Goal: Complete application form: Complete application form

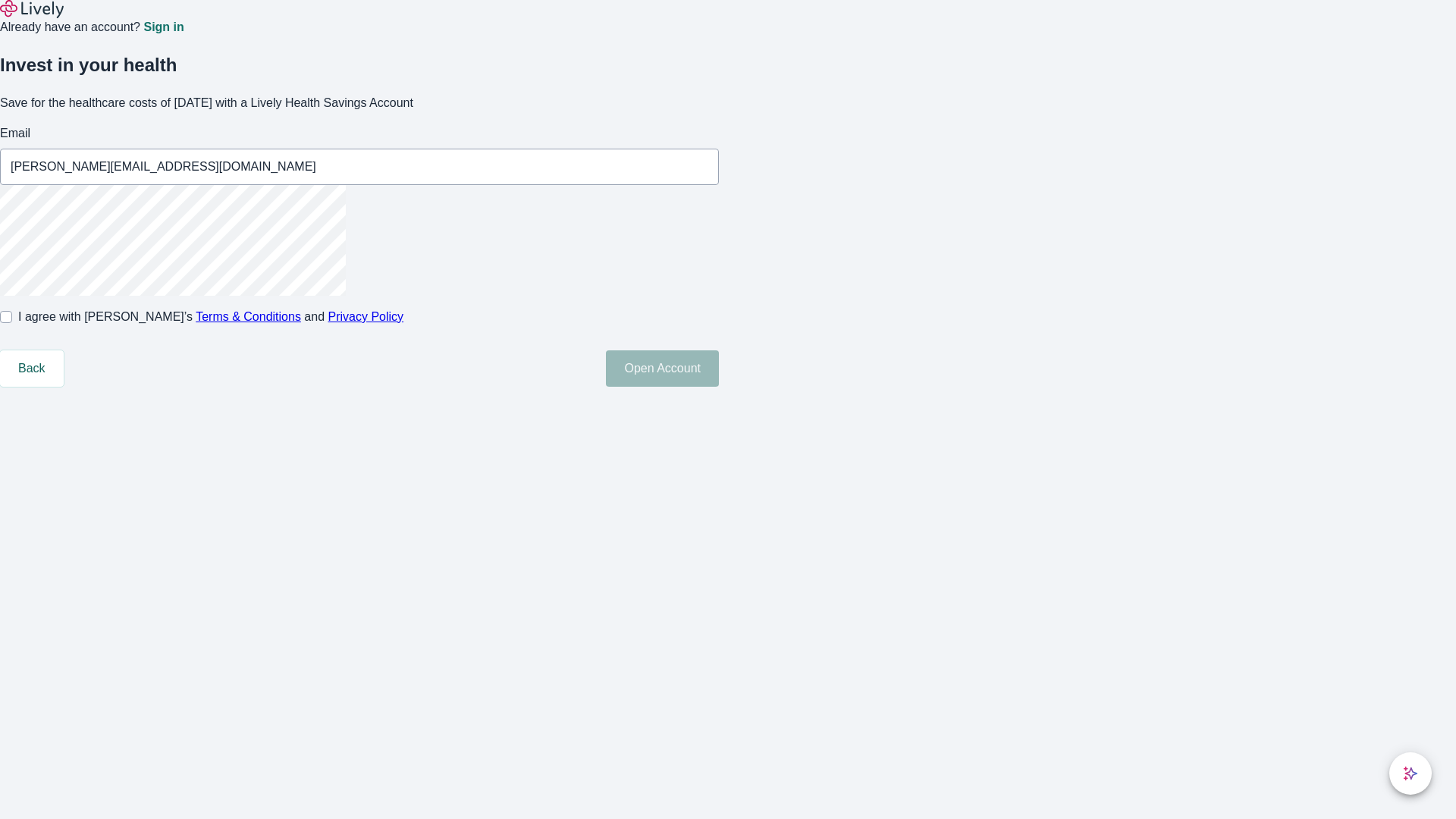
click at [13, 323] on input "I agree with Lively’s Terms & Conditions and Privacy Policy" at bounding box center [6, 317] width 13 height 13
checkbox input "true"
click at [719, 387] on button "Open Account" at bounding box center [661, 369] width 113 height 37
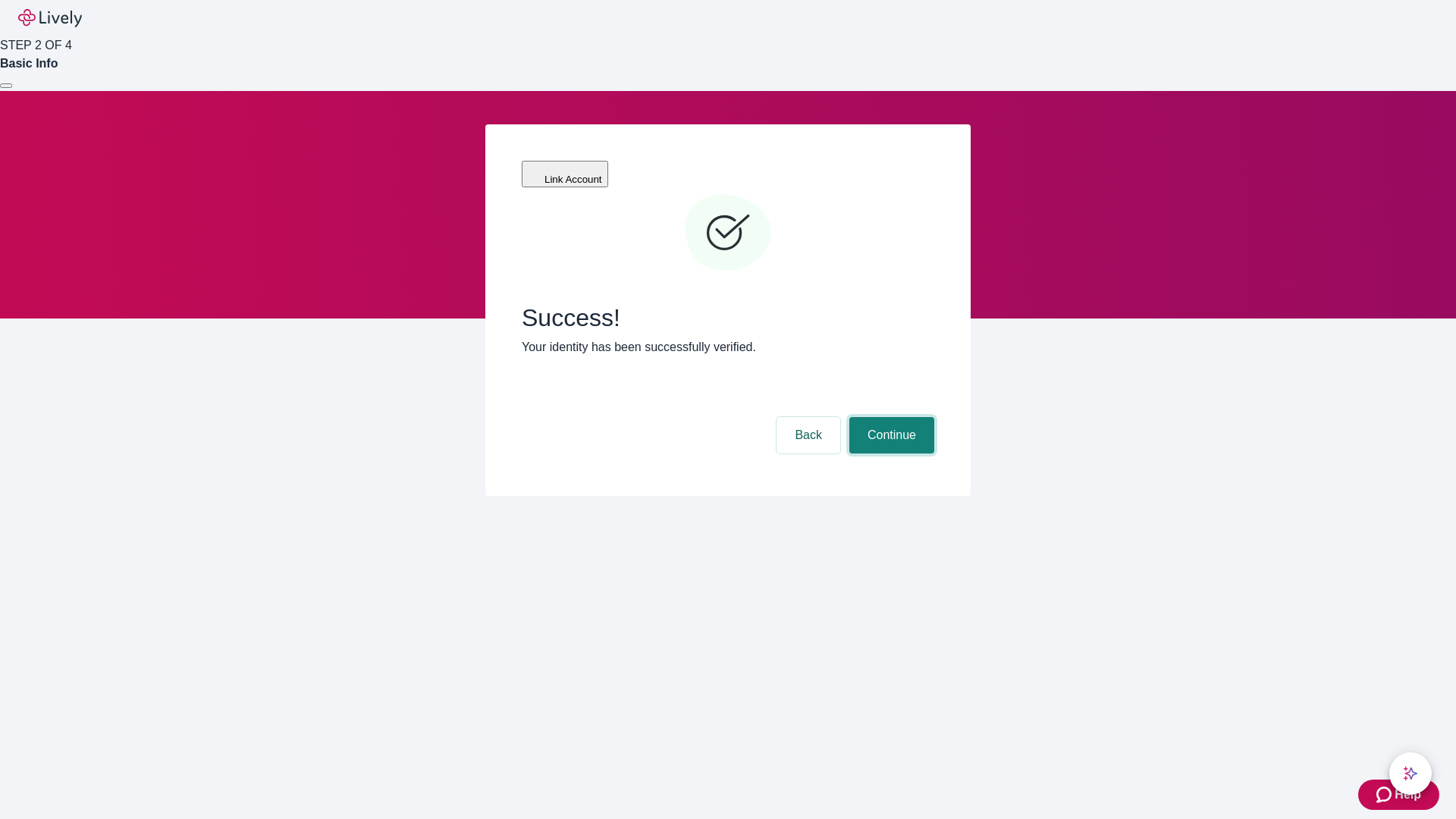
click at [889, 417] on button "Continue" at bounding box center [891, 435] width 85 height 37
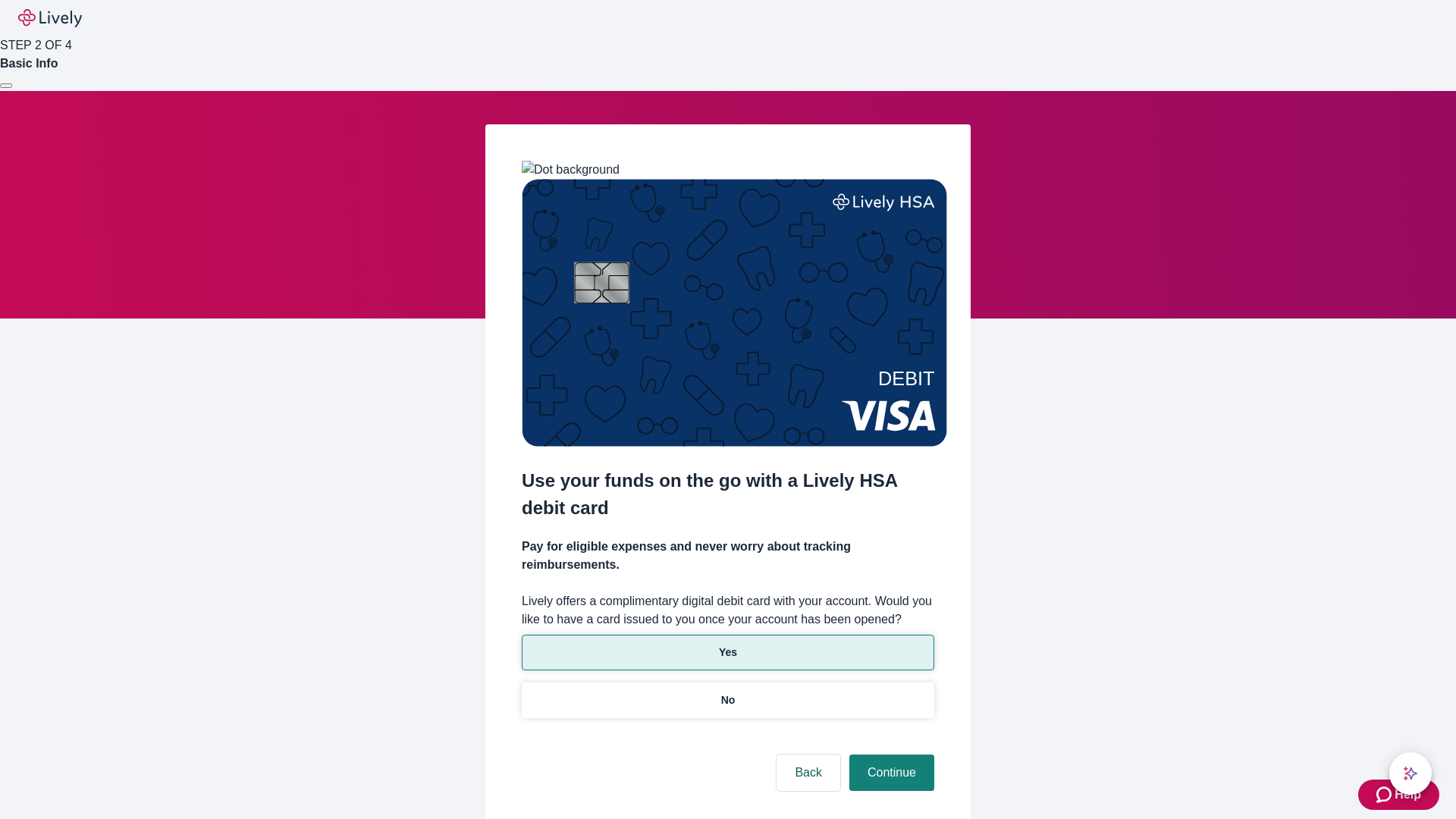
click at [728, 645] on p "Yes" at bounding box center [728, 653] width 18 height 16
click at [889, 755] on button "Continue" at bounding box center [891, 773] width 85 height 37
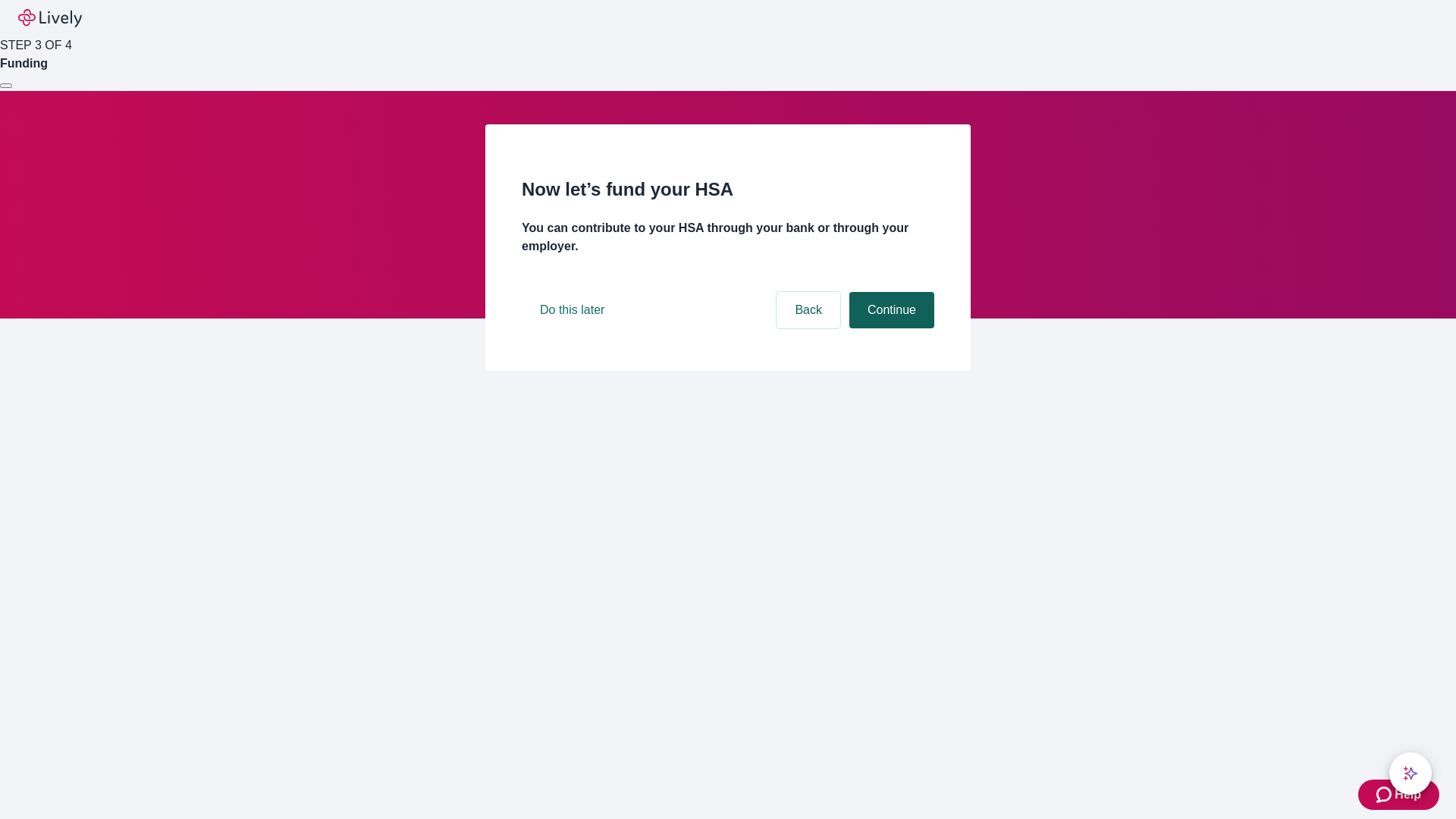
click at [889, 328] on button "Continue" at bounding box center [891, 310] width 85 height 37
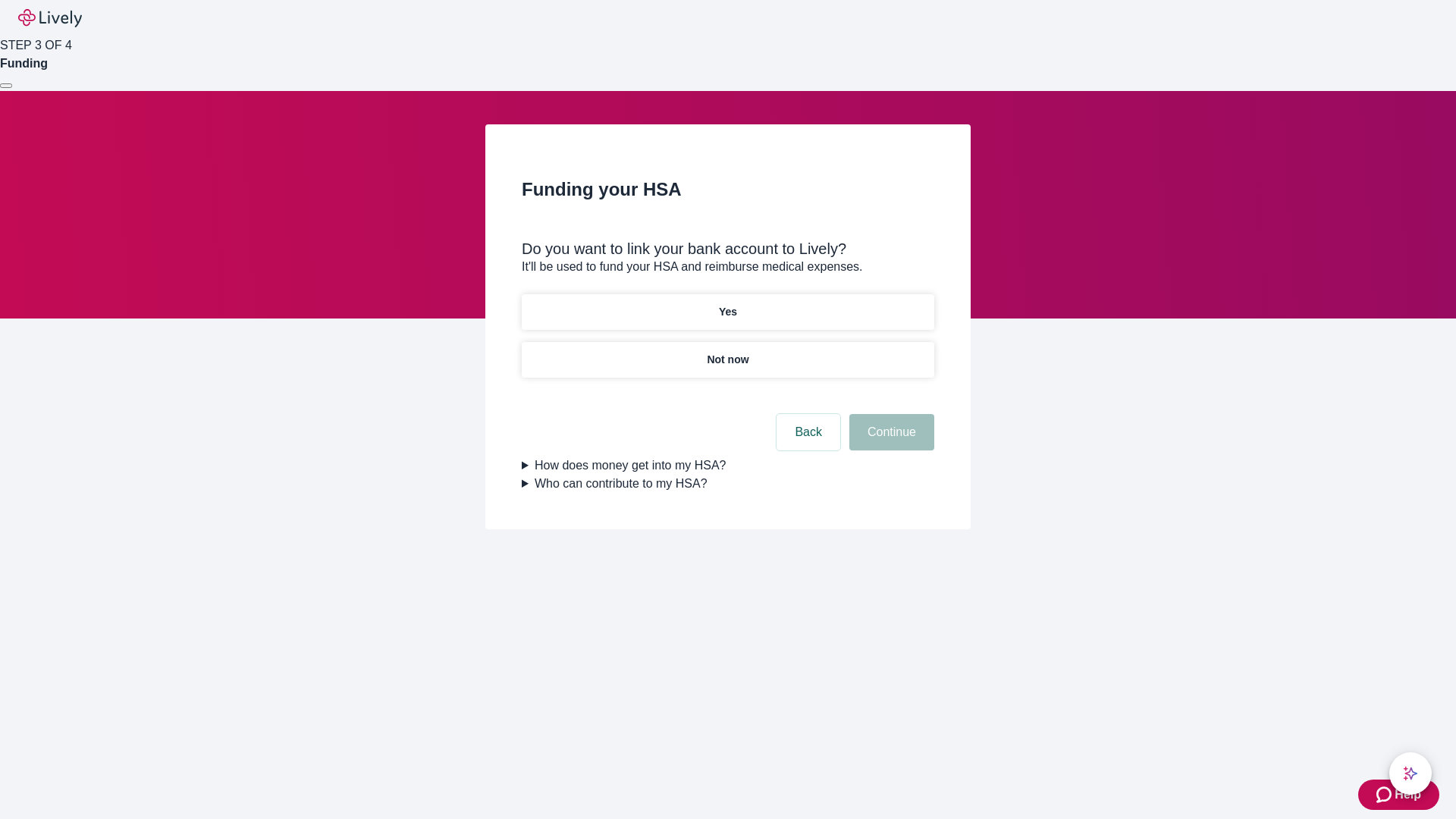
click at [728, 352] on p "Not now" at bounding box center [727, 360] width 41 height 16
click at [889, 442] on button "Continue" at bounding box center [891, 432] width 85 height 37
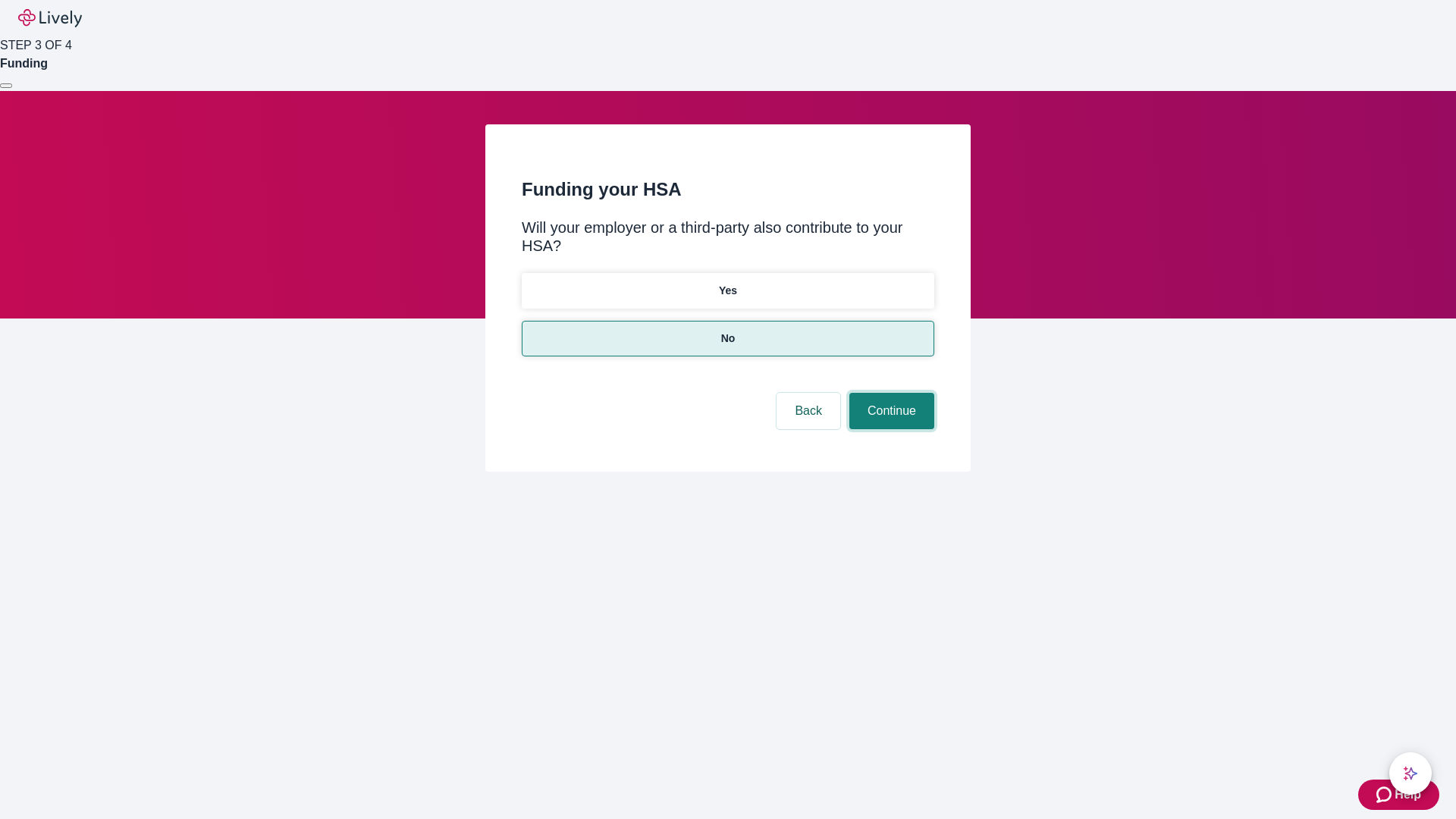
click at [889, 393] on button "Continue" at bounding box center [891, 411] width 85 height 37
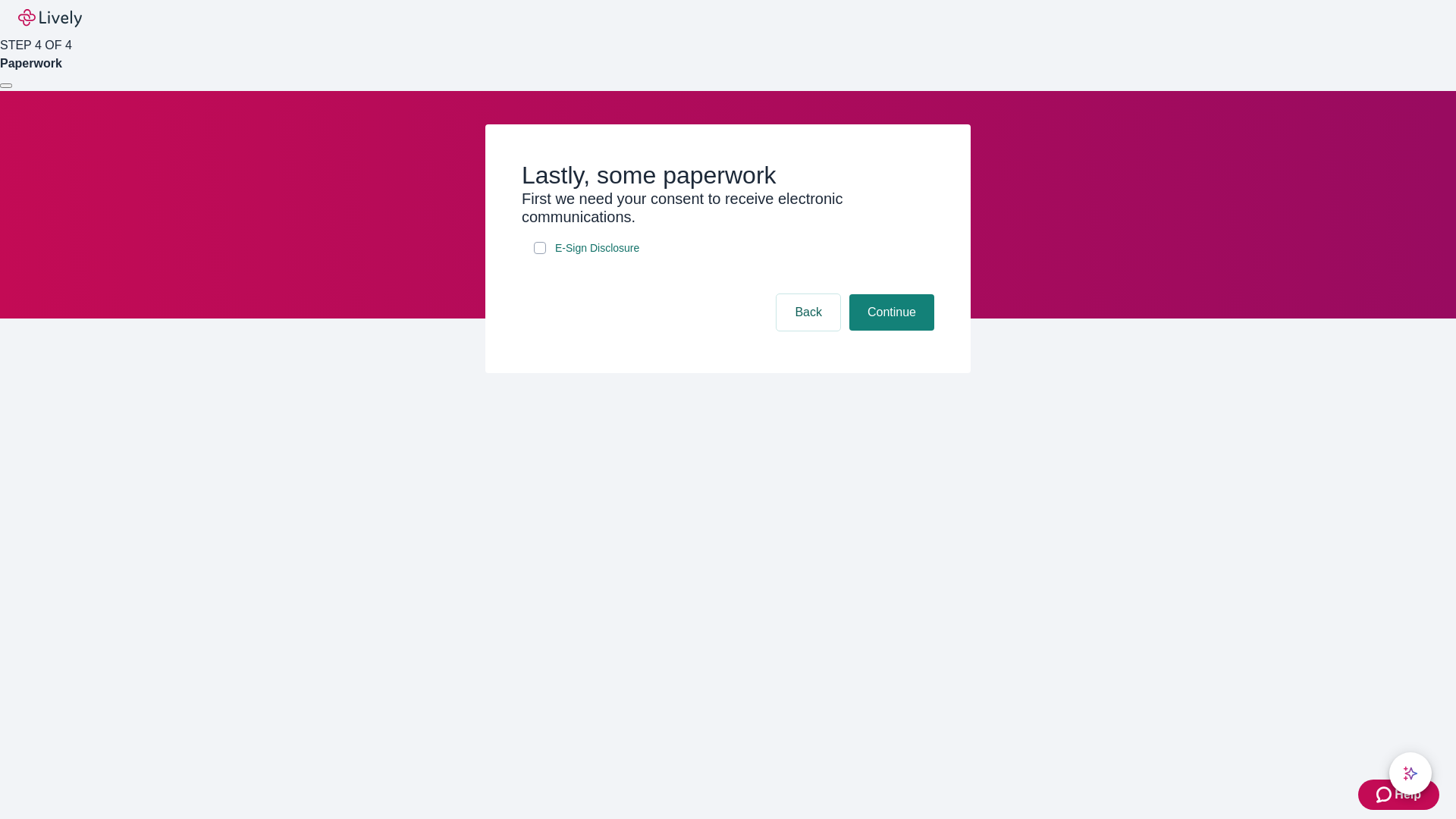
click at [540, 254] on input "E-Sign Disclosure" at bounding box center [540, 247] width 13 height 13
checkbox input "true"
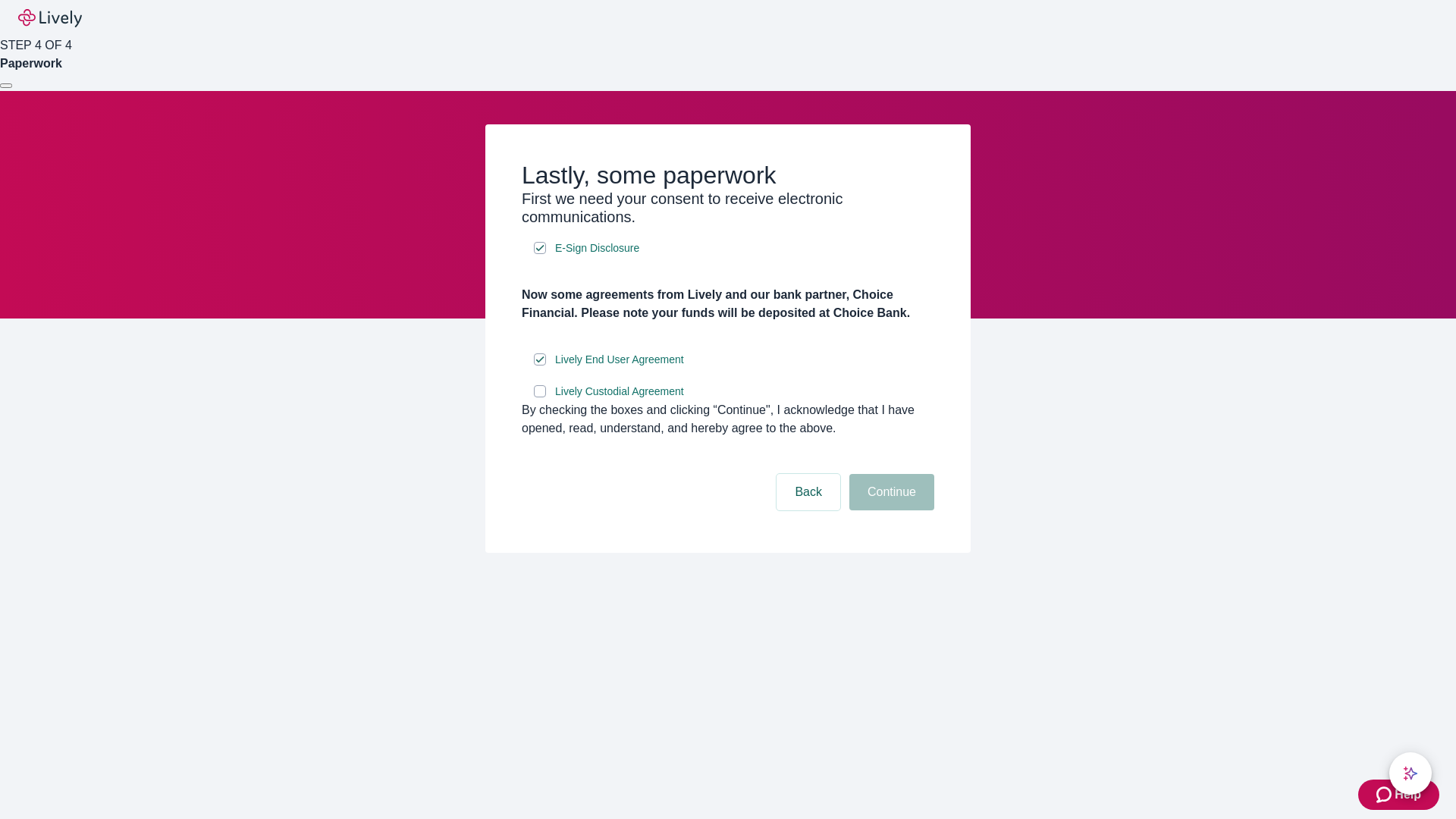
click at [540, 397] on input "Lively Custodial Agreement" at bounding box center [540, 391] width 13 height 13
checkbox input "true"
click at [889, 510] on button "Continue" at bounding box center [891, 492] width 85 height 37
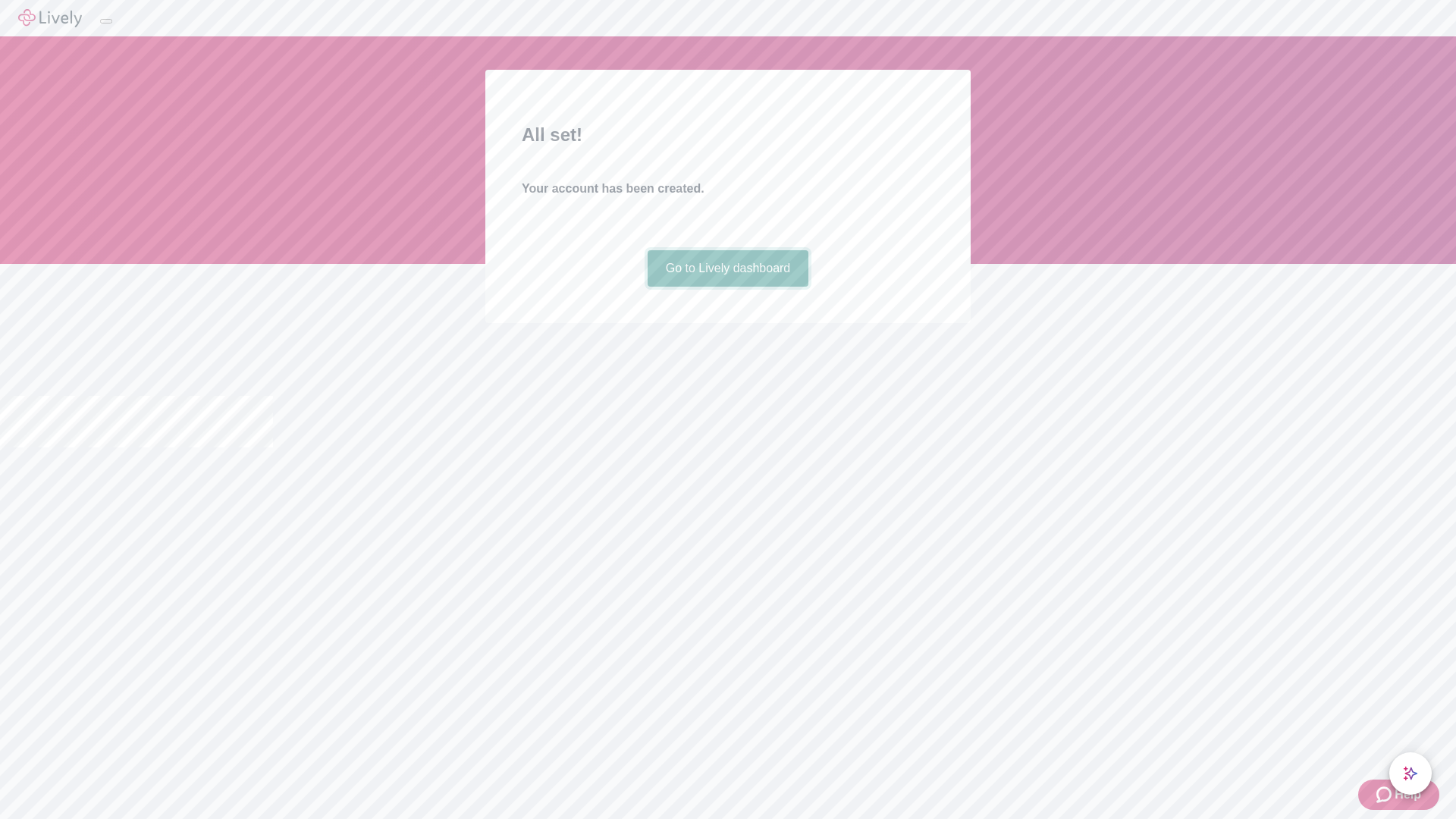
click at [728, 287] on link "Go to Lively dashboard" at bounding box center [728, 269] width 162 height 37
